Goal: Use online tool/utility: Utilize a website feature to perform a specific function

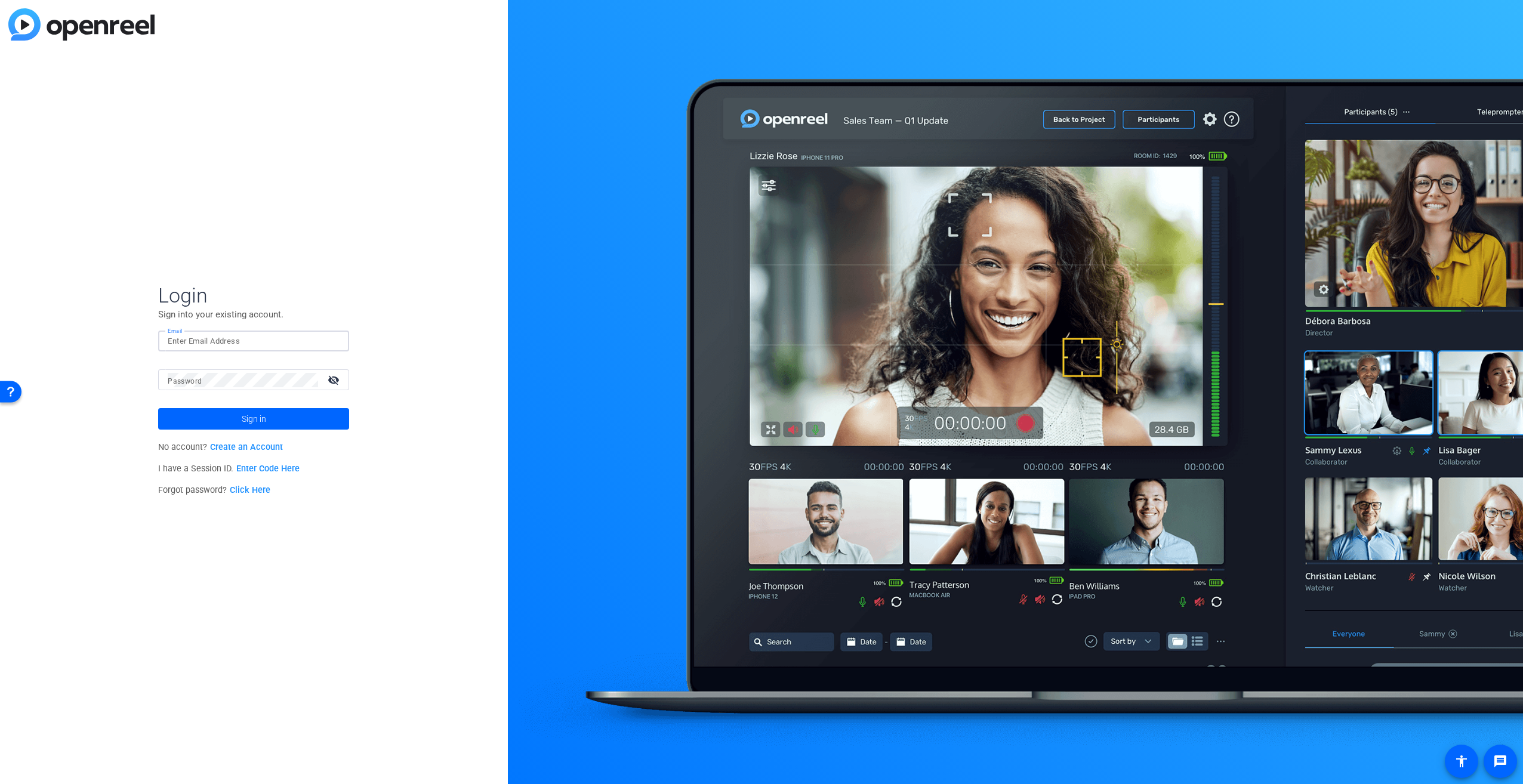
click at [273, 346] on input "Email" at bounding box center [253, 341] width 172 height 14
type input "[PERSON_NAME][EMAIL_ADDRESS][PERSON_NAME][DOMAIN_NAME]"
click at [158, 408] on button "Sign in" at bounding box center [253, 419] width 191 height 22
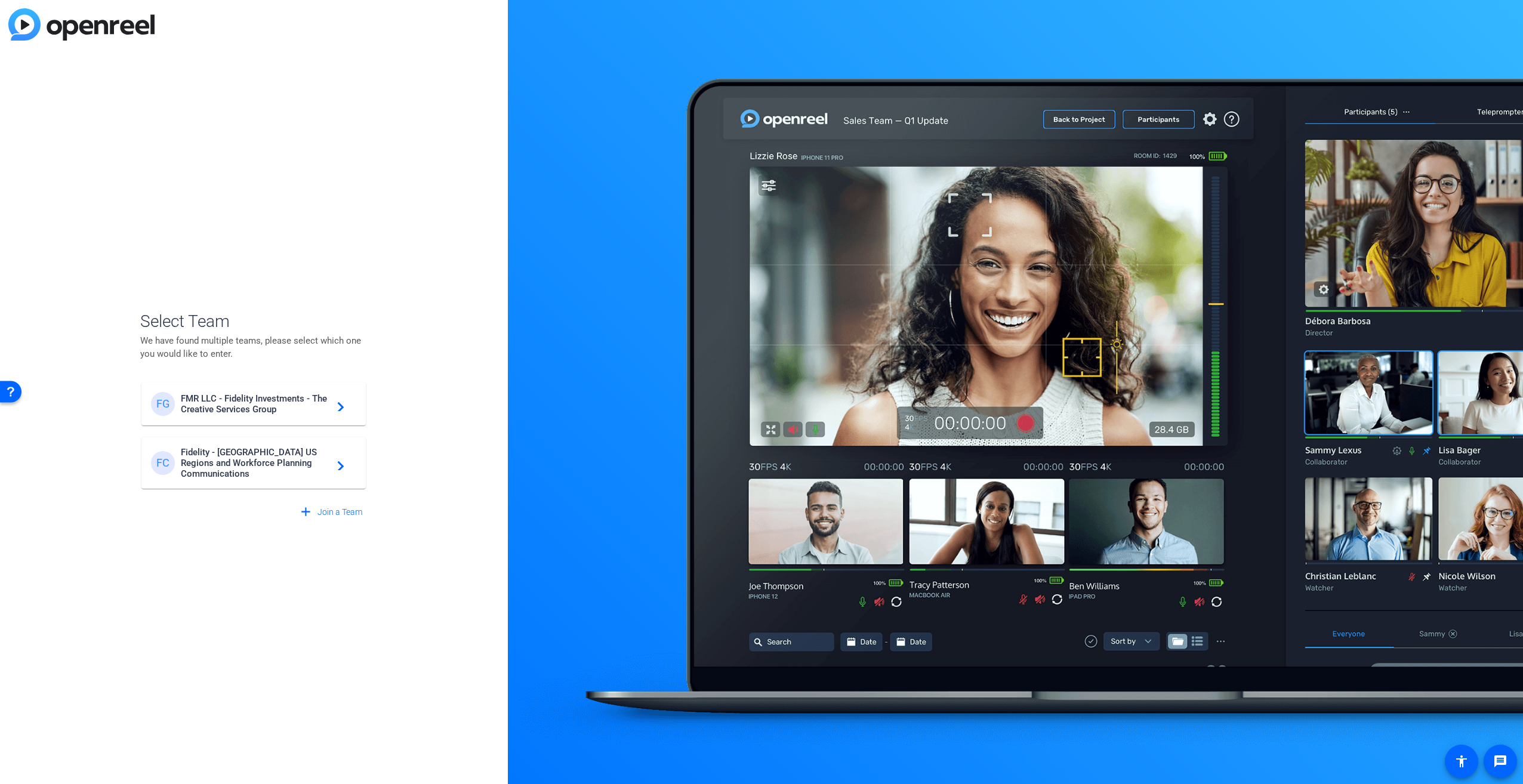
click at [247, 401] on span "FMR LLC - Fidelity Investments - The Creative Services Group" at bounding box center [255, 404] width 149 height 22
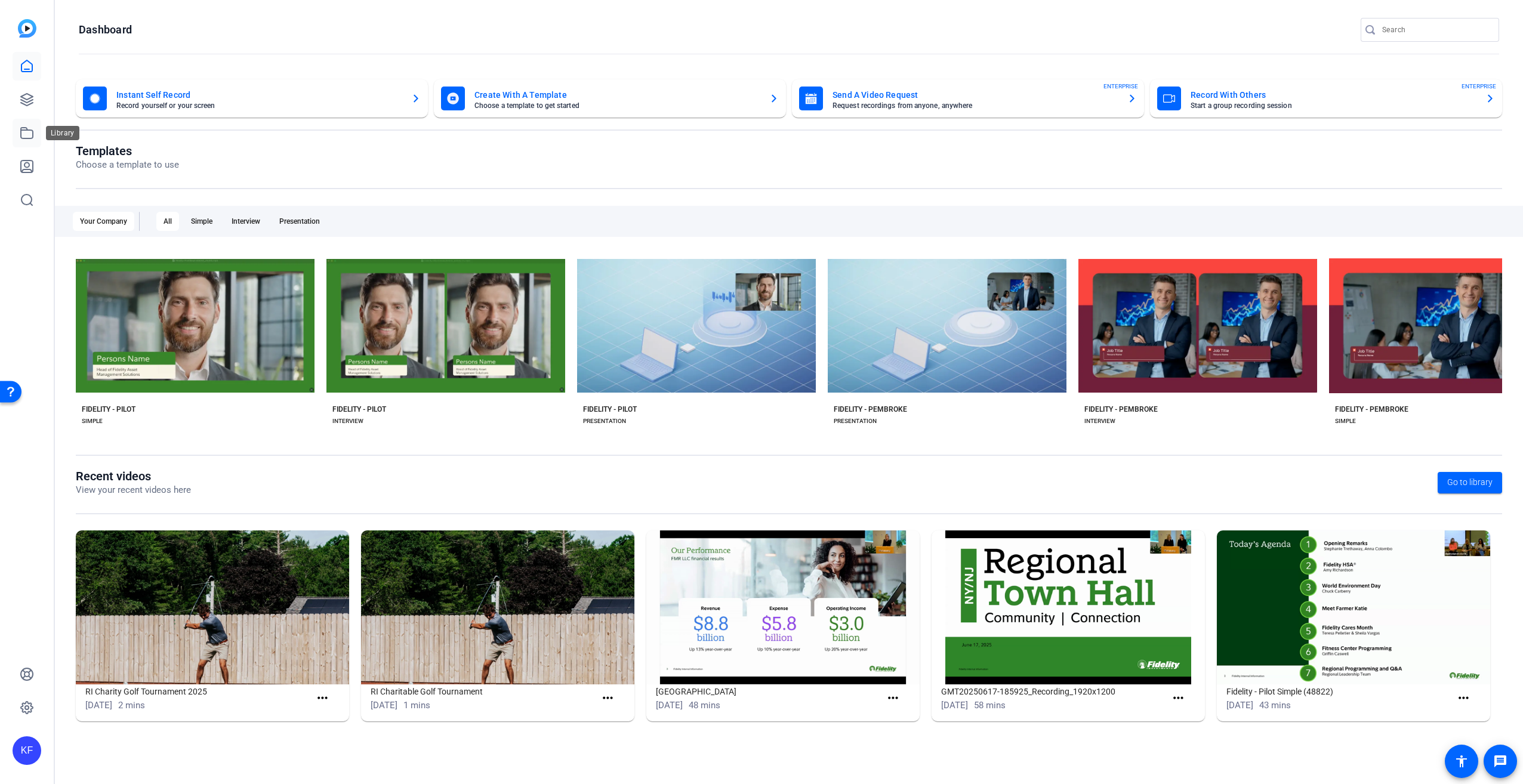
click at [22, 132] on icon at bounding box center [27, 133] width 12 height 11
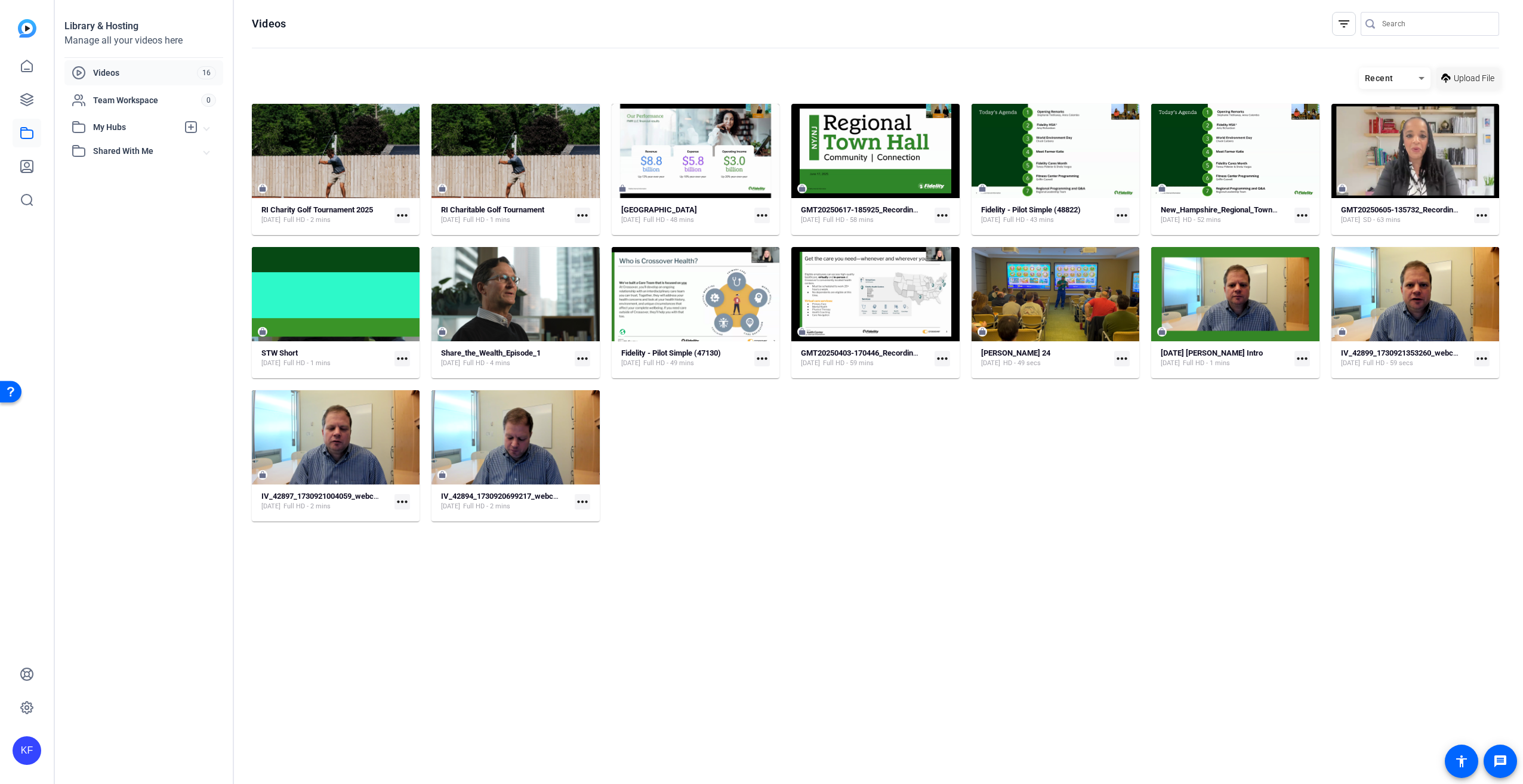
click at [1474, 72] on span "Upload File" at bounding box center [1474, 78] width 40 height 12
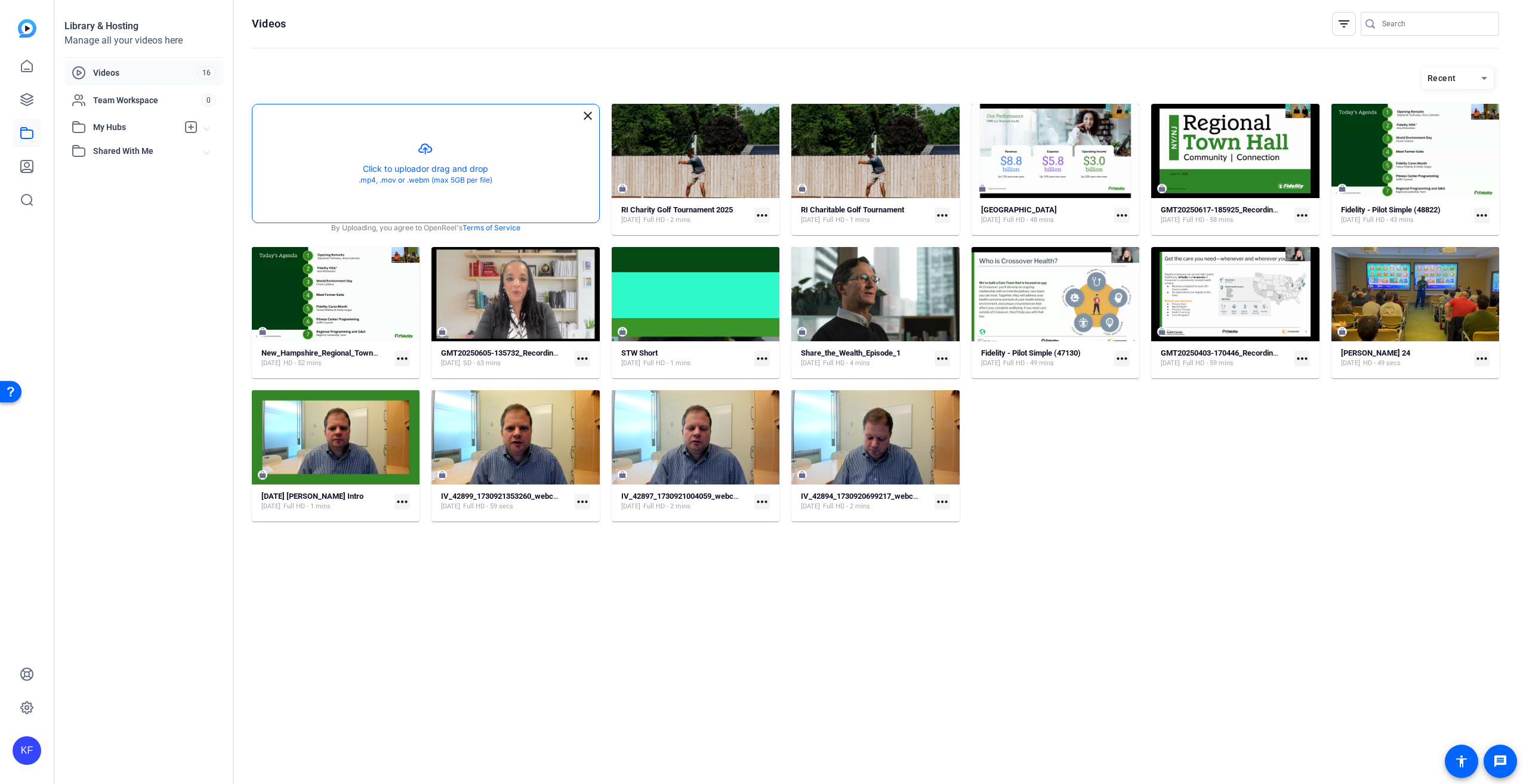
click at [435, 166] on button "button" at bounding box center [426, 164] width 347 height 118
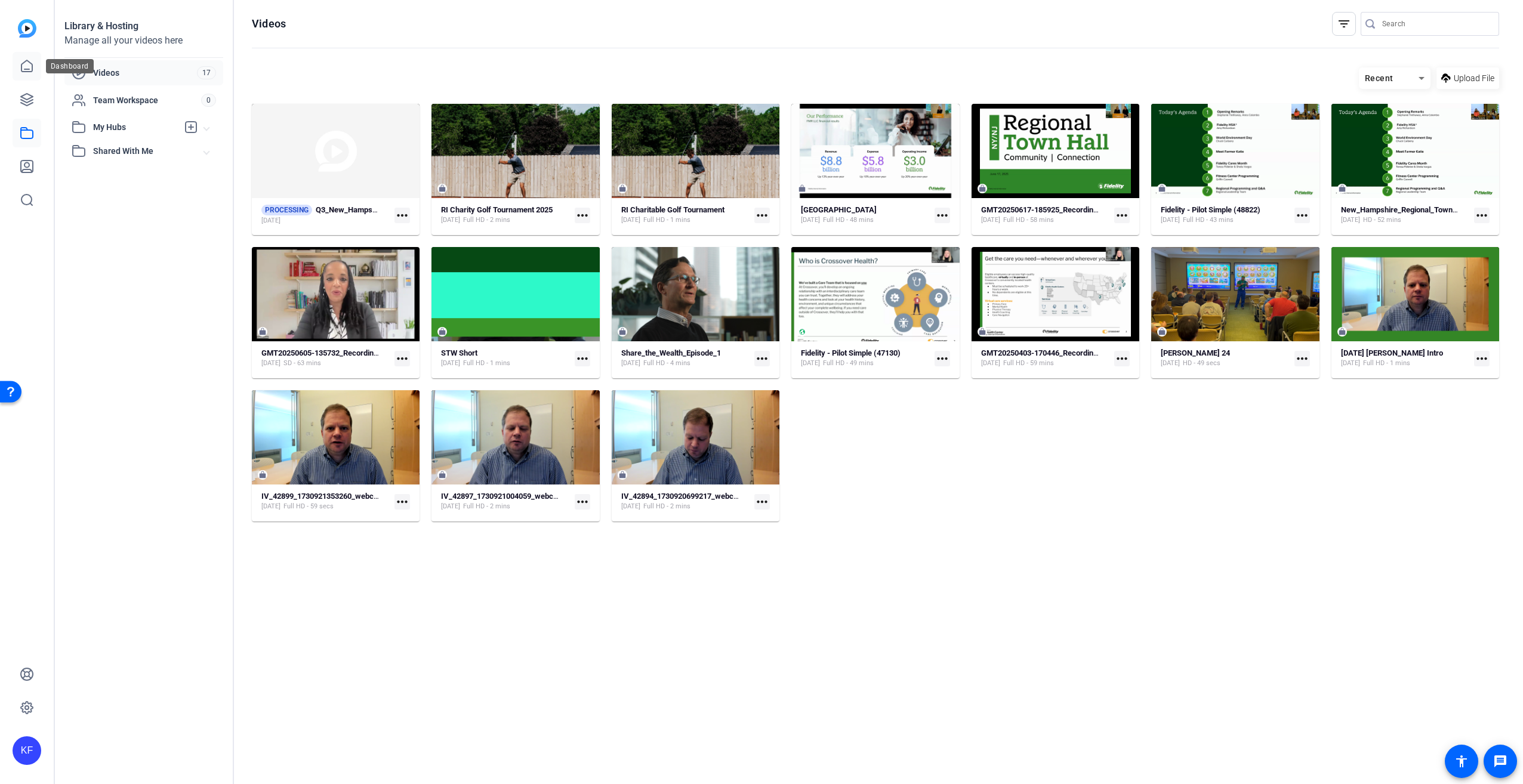
click at [36, 69] on link at bounding box center [27, 66] width 29 height 29
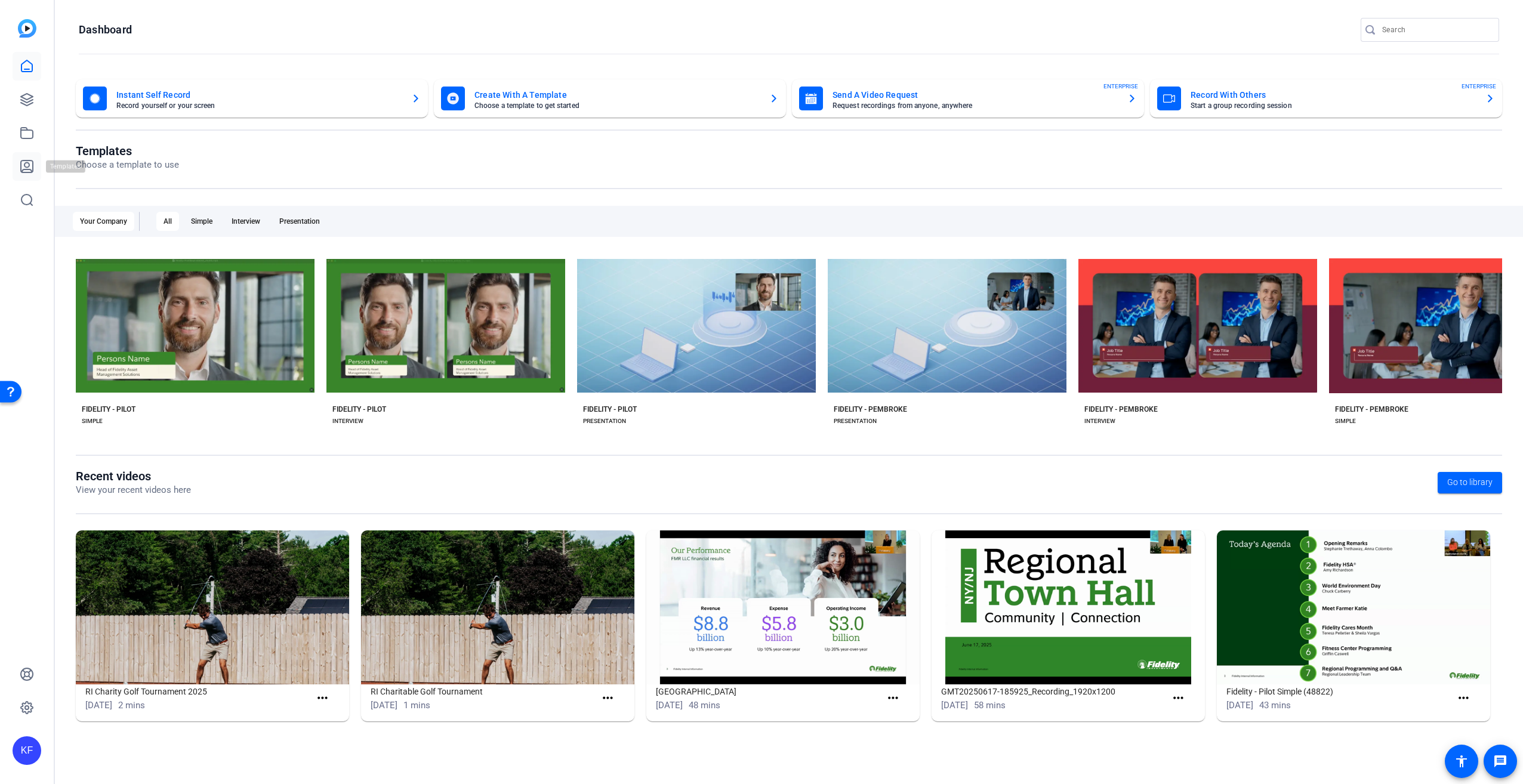
click at [30, 160] on icon at bounding box center [27, 167] width 14 height 14
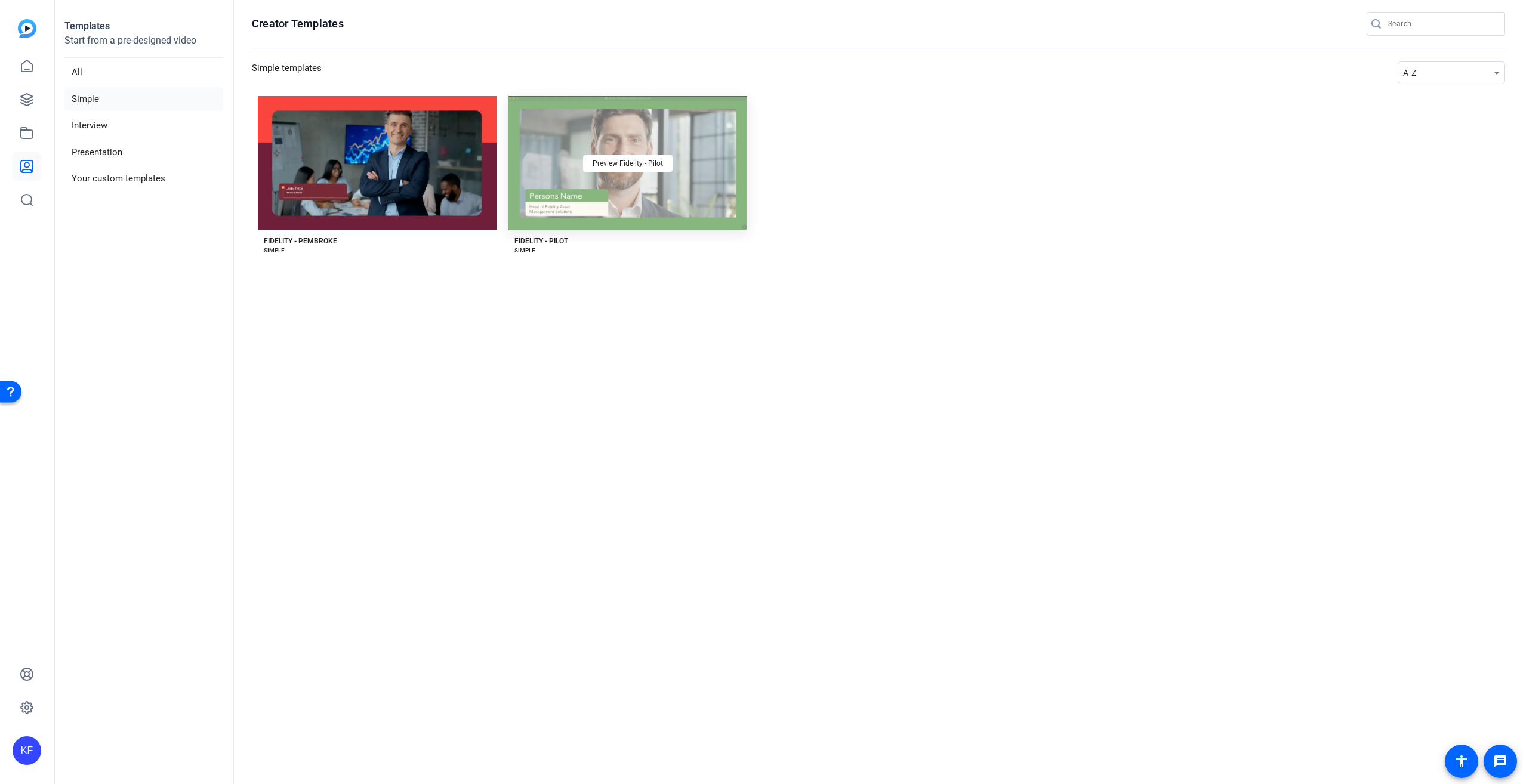
click at [604, 147] on div "Preview Fidelity - Pilot" at bounding box center [628, 163] width 239 height 134
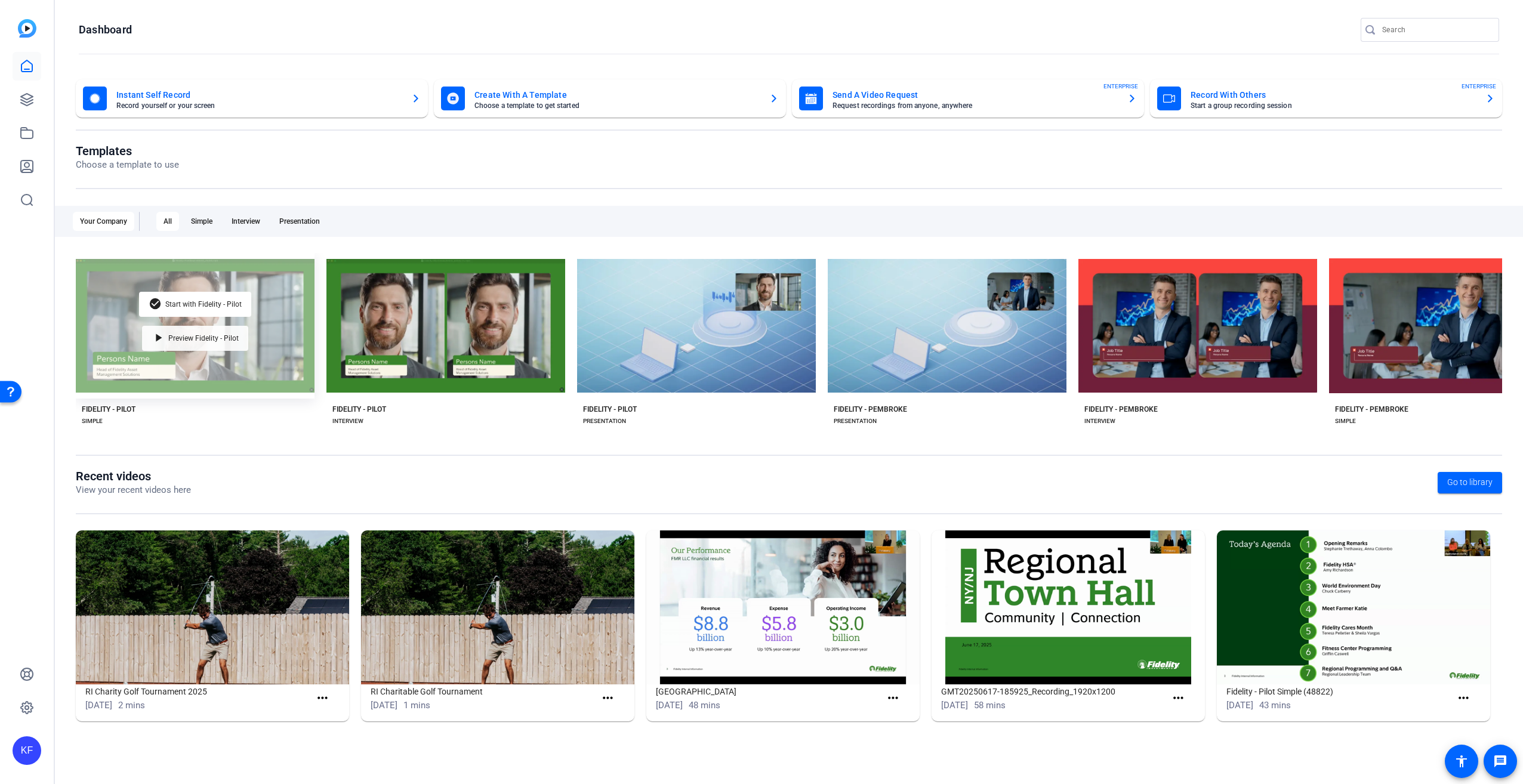
click at [204, 328] on div "play_arrow Preview Fidelity - Pilot" at bounding box center [195, 338] width 106 height 25
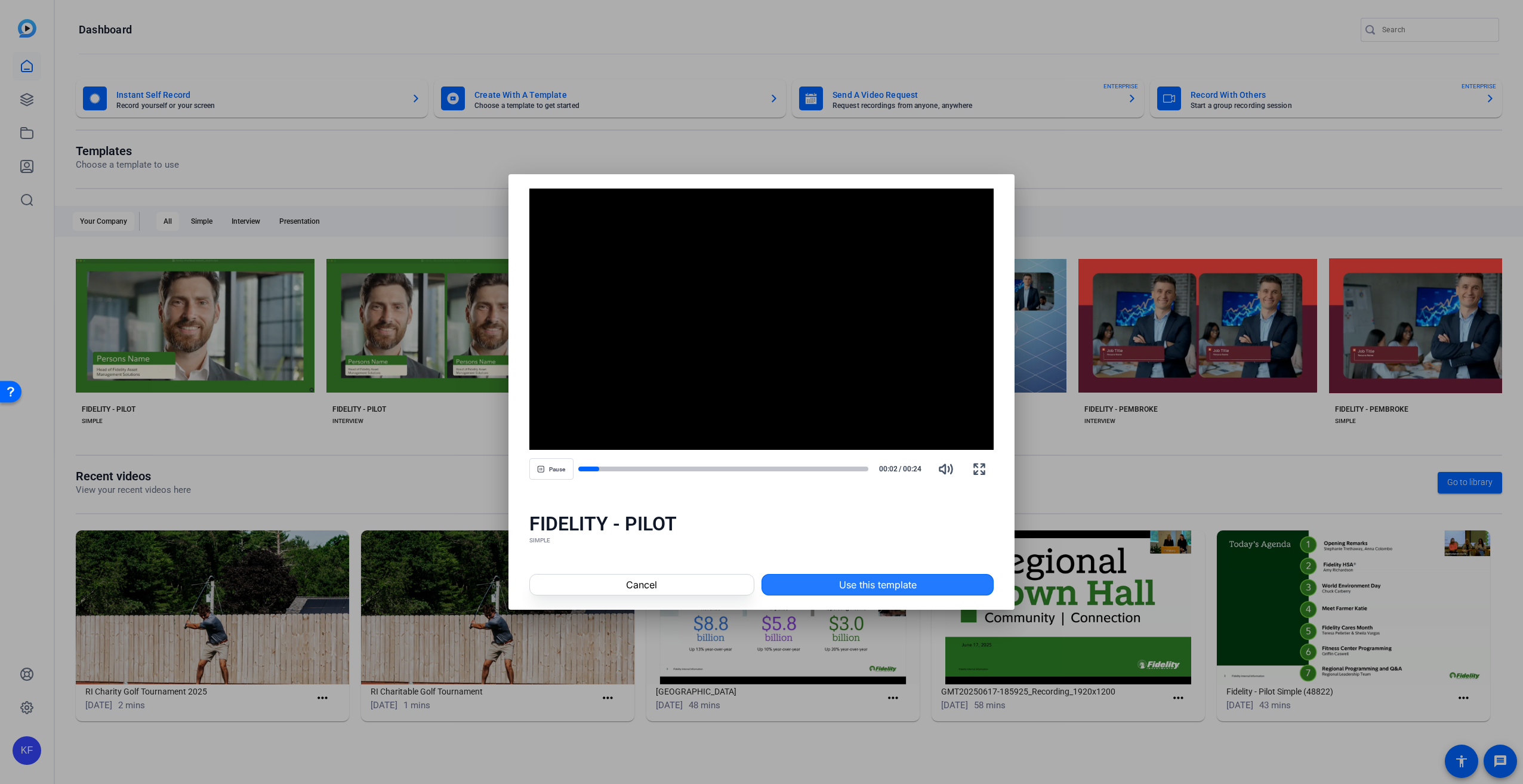
click at [851, 588] on span "Use this template" at bounding box center [877, 585] width 77 height 14
